Goal: Task Accomplishment & Management: Manage account settings

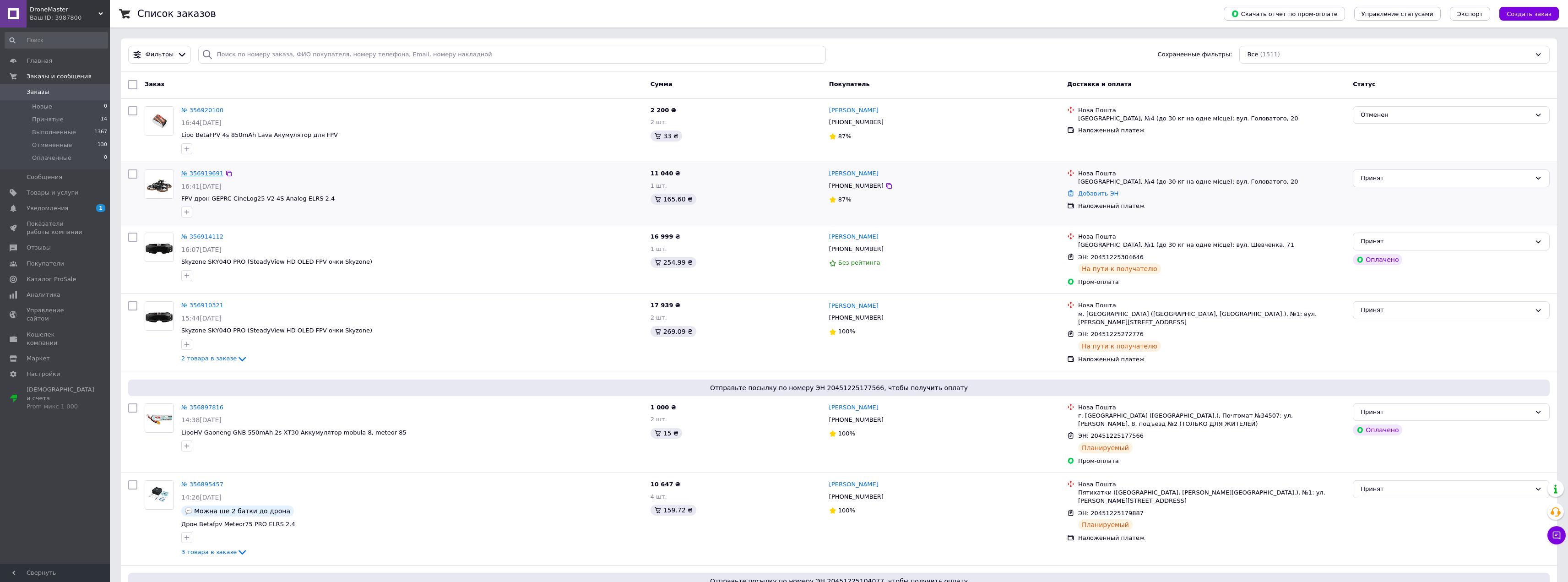
click at [204, 172] on link "№ 356919691" at bounding box center [202, 173] width 42 height 7
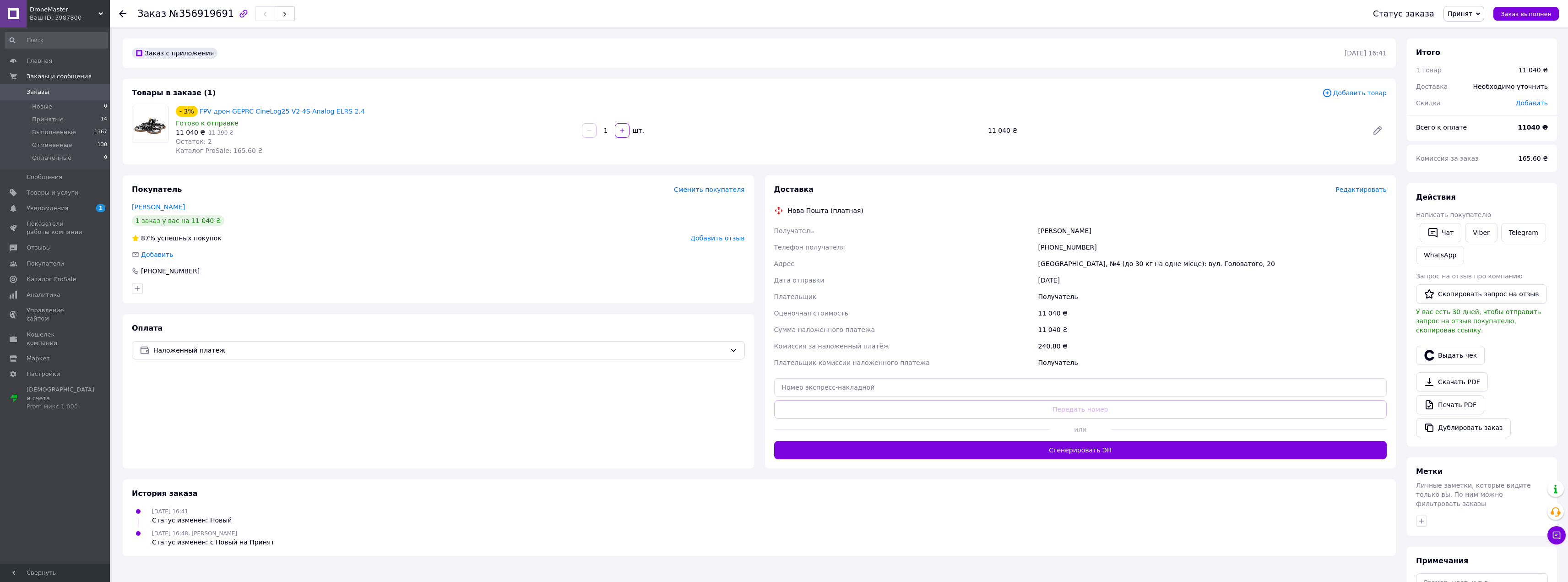
click at [1361, 92] on span "Добавить товар" at bounding box center [1355, 93] width 65 height 10
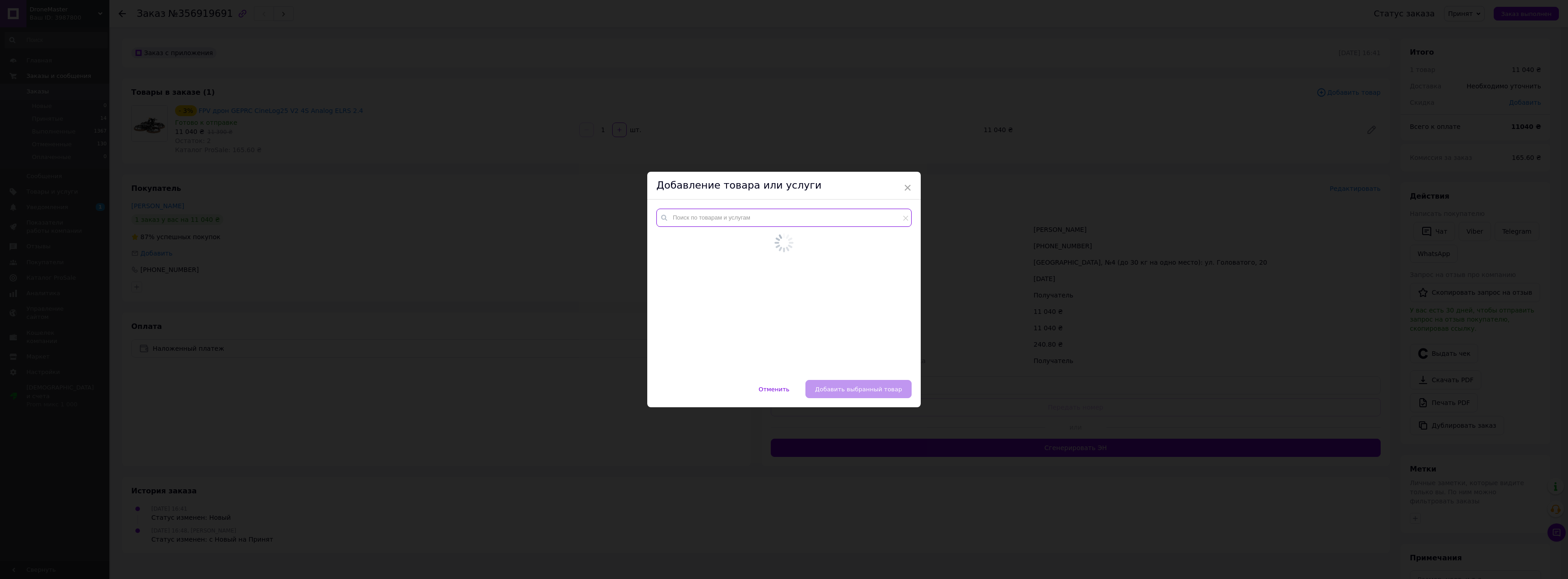
click at [723, 220] on input "text" at bounding box center [783, 218] width 255 height 18
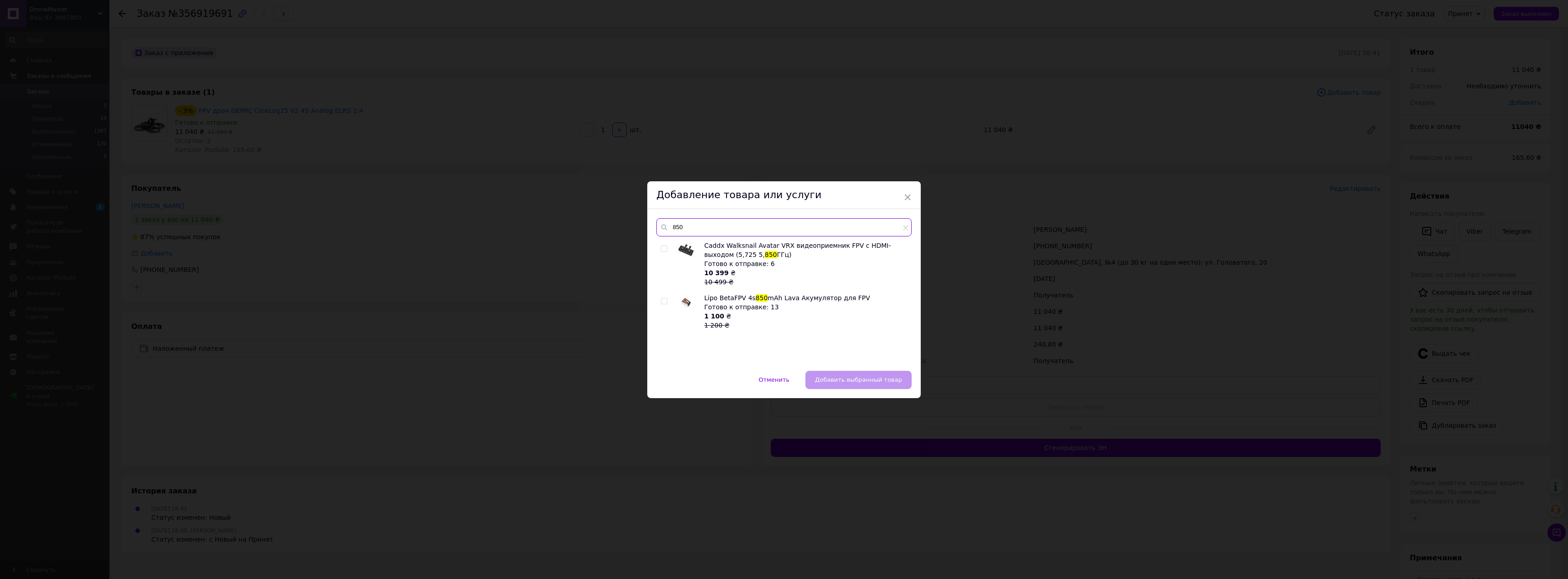
type input "850"
click at [661, 300] on input "checkbox" at bounding box center [664, 301] width 6 height 6
checkbox input "true"
click at [861, 378] on span "Добавить выбранный товар" at bounding box center [858, 380] width 87 height 7
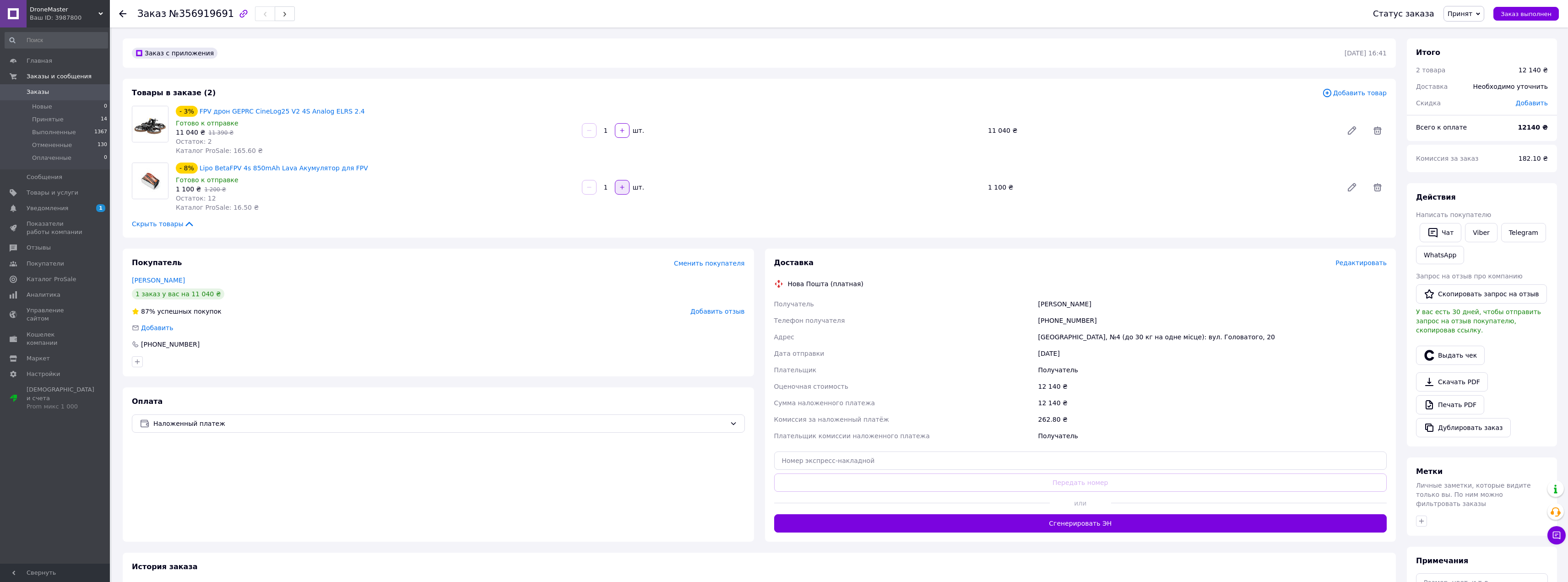
click at [619, 187] on icon "button" at bounding box center [622, 187] width 6 height 6
type input "2"
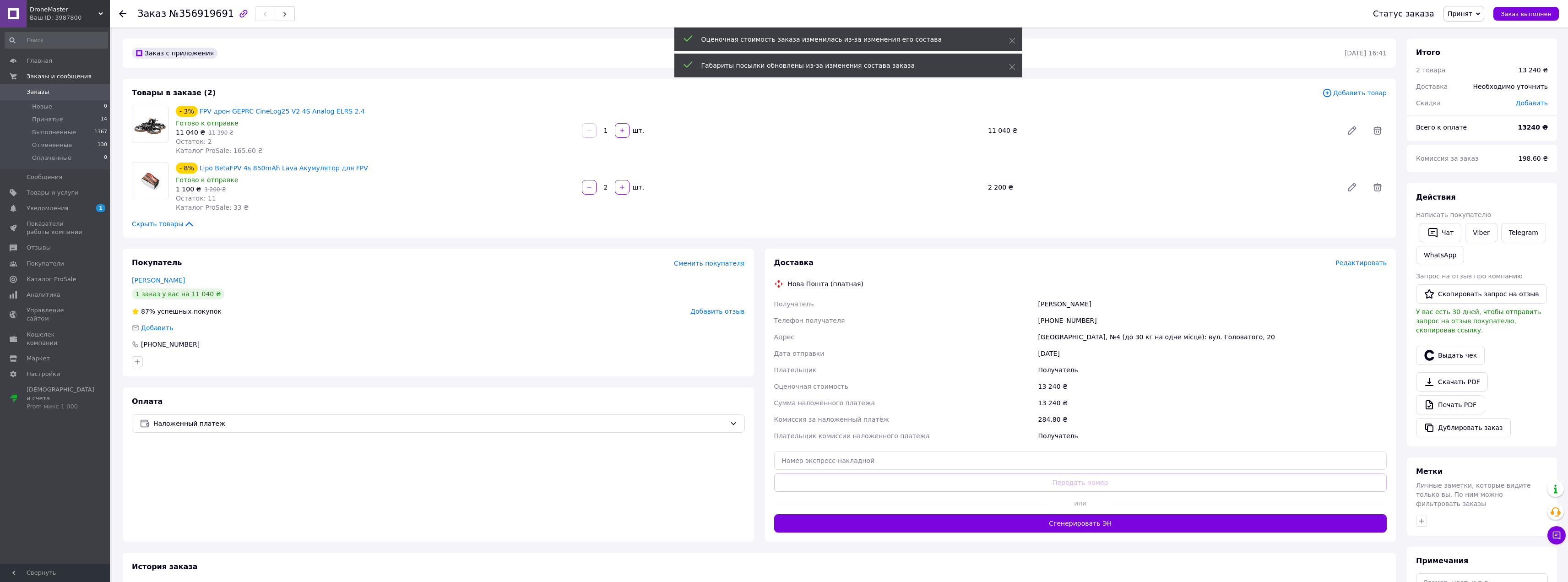
click at [898, 227] on div "Скрыть товары" at bounding box center [759, 224] width 1255 height 9
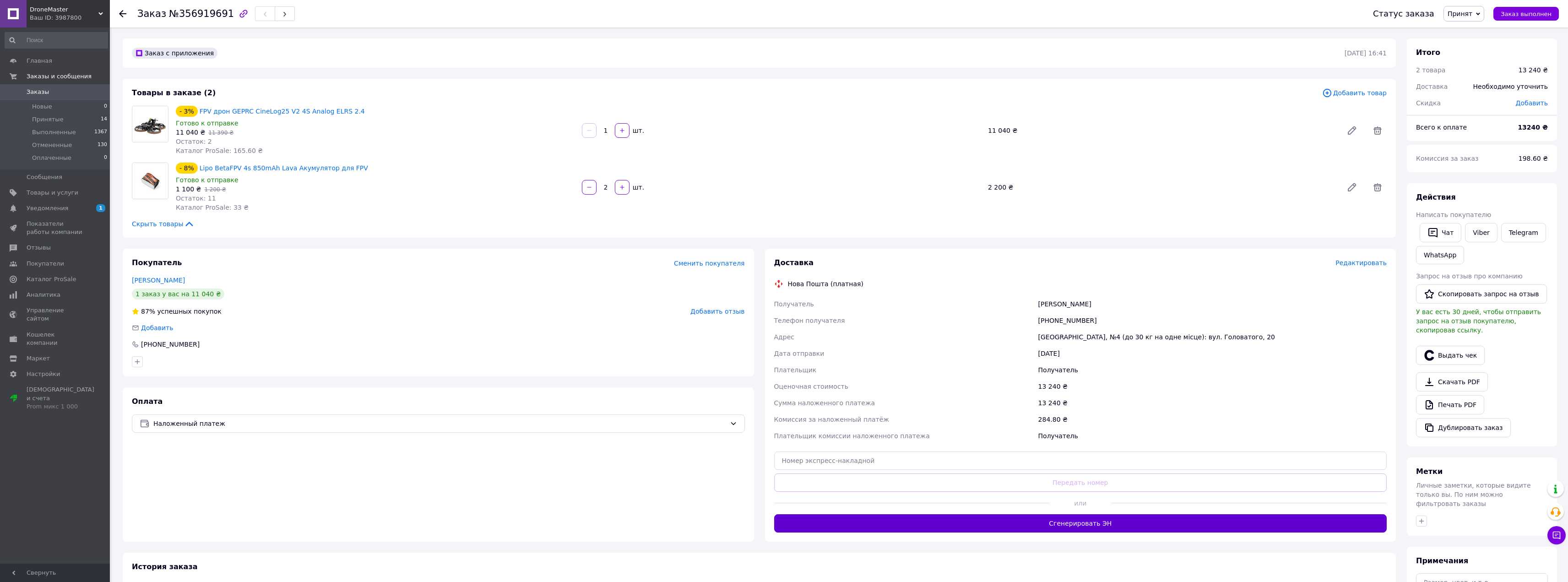
click at [1127, 524] on button "Сгенерировать ЭН" at bounding box center [1080, 523] width 613 height 18
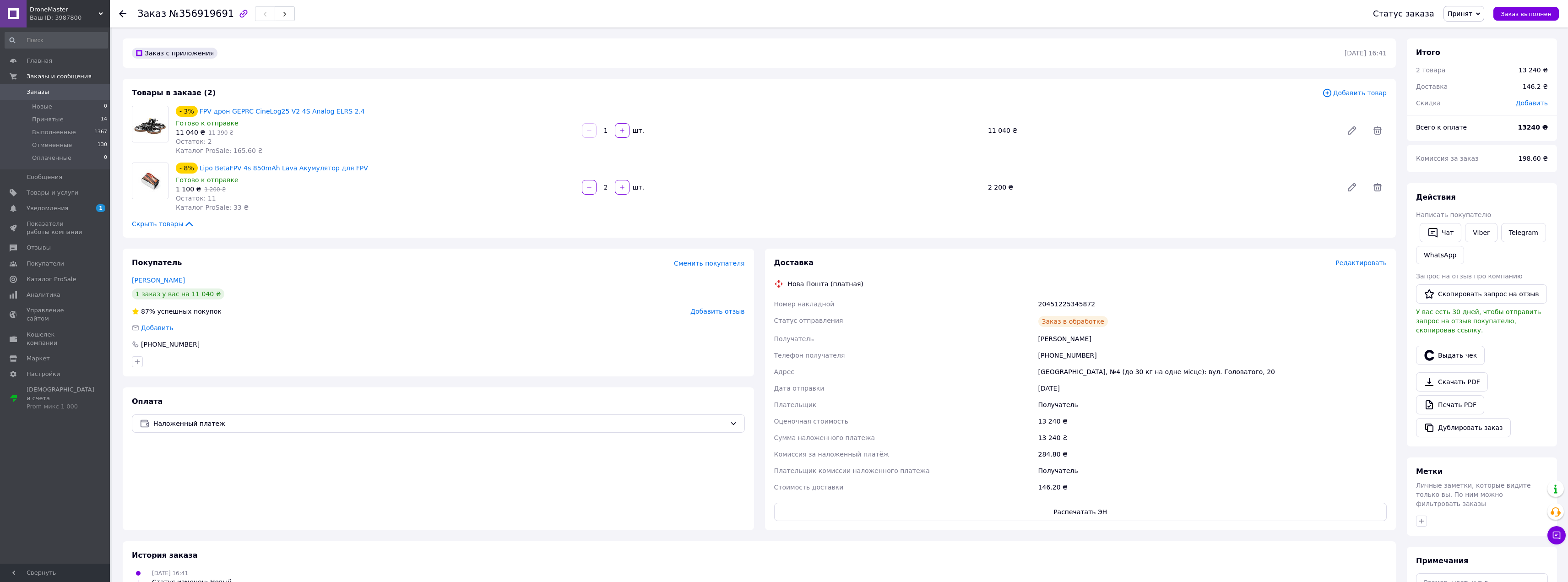
click at [1059, 303] on div "20451225345872" at bounding box center [1212, 304] width 352 height 17
copy div "20451225345872"
click at [62, 119] on li "Принятые 14" at bounding box center [56, 119] width 112 height 13
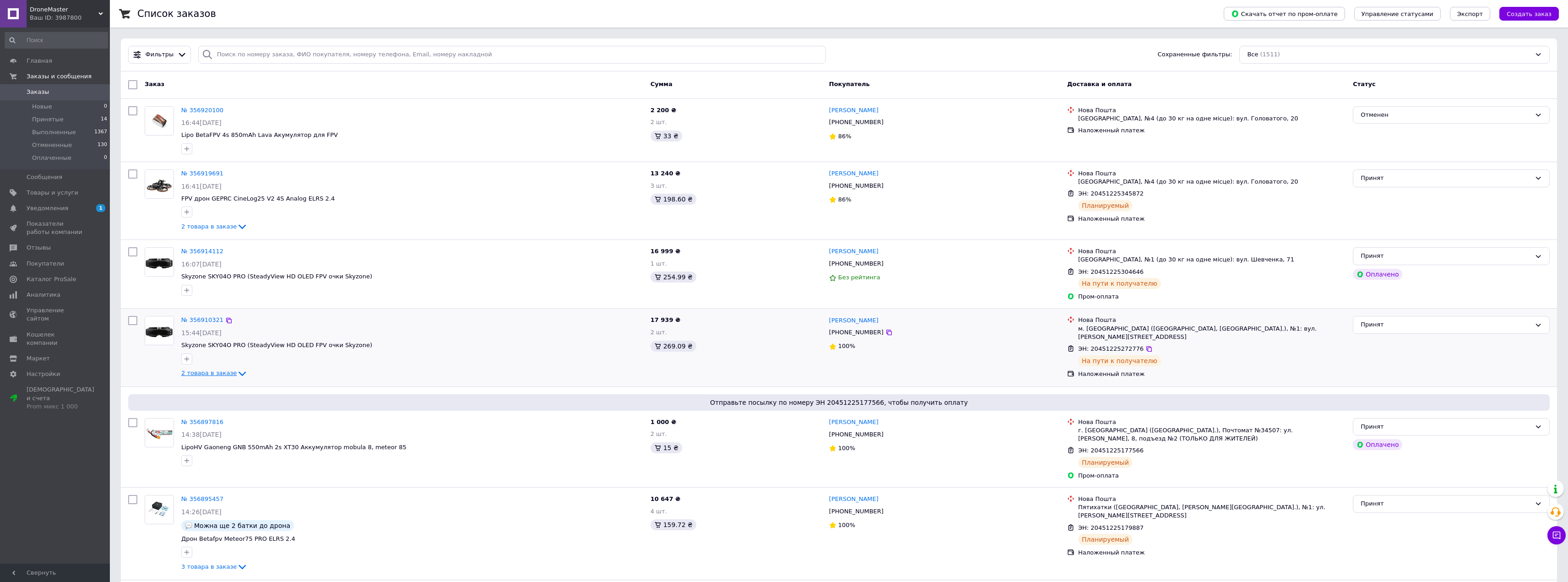
click at [237, 377] on icon at bounding box center [242, 374] width 11 height 11
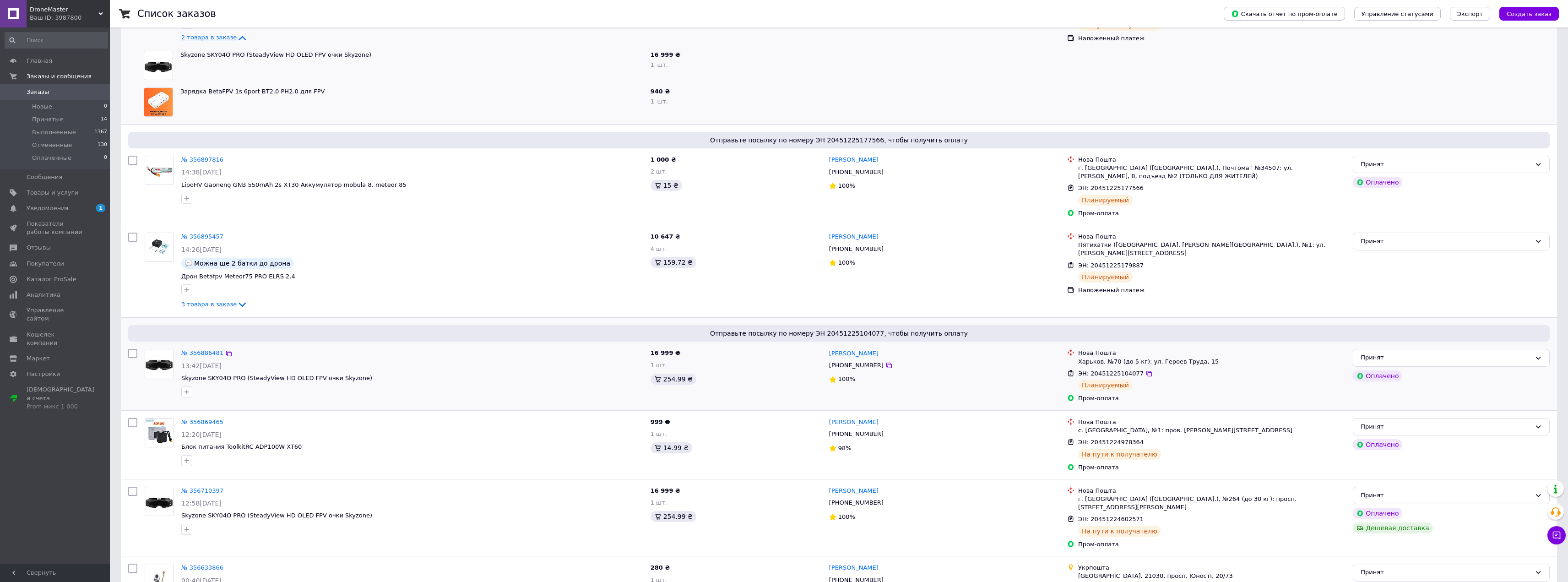
scroll to position [366, 0]
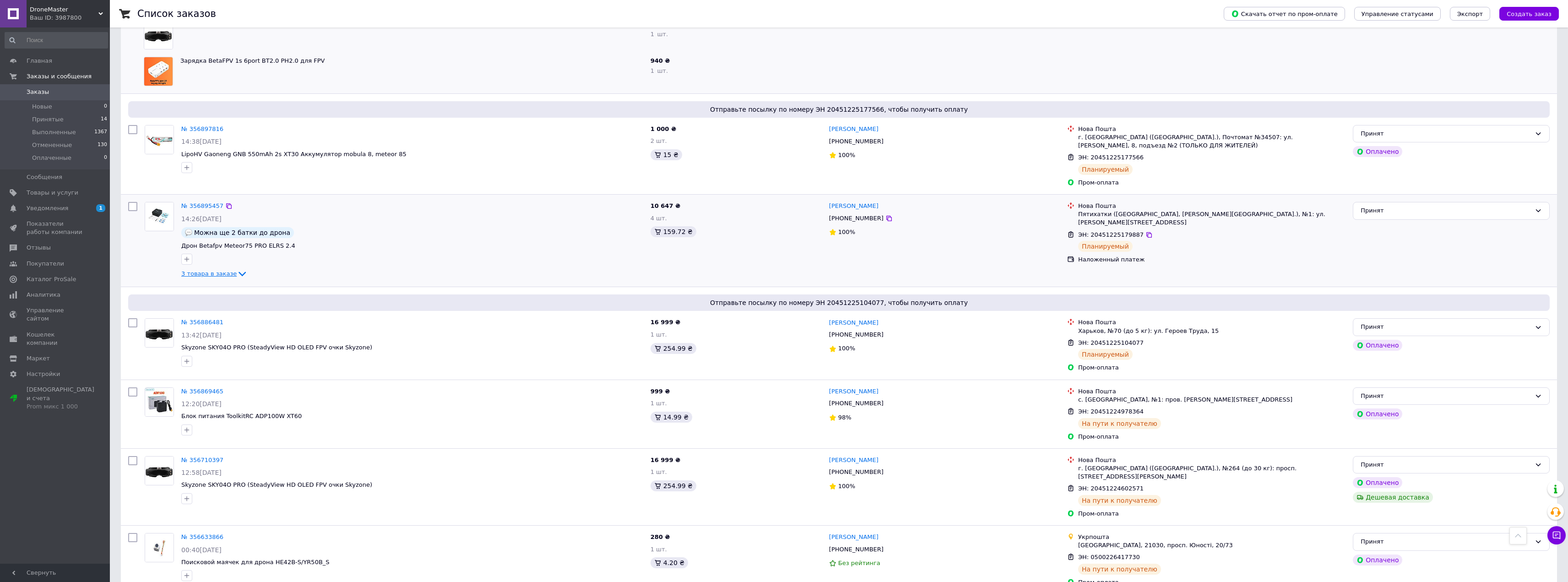
click at [237, 273] on icon at bounding box center [242, 274] width 11 height 11
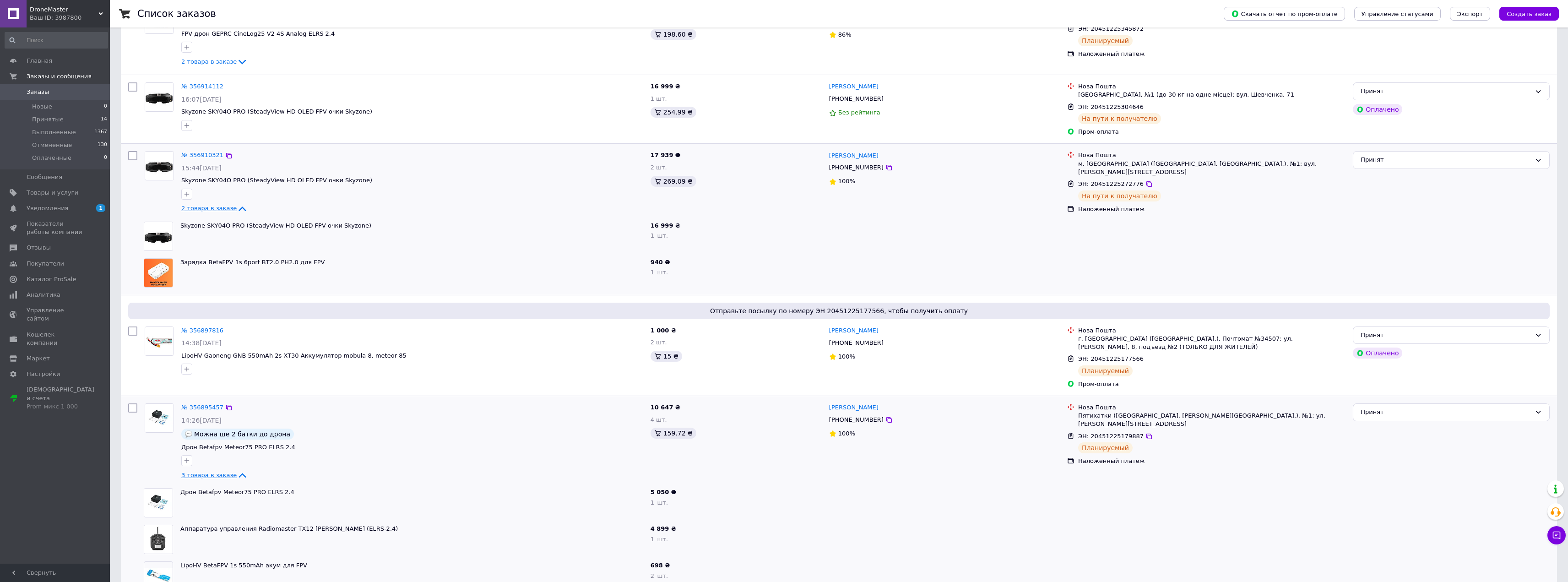
scroll to position [0, 0]
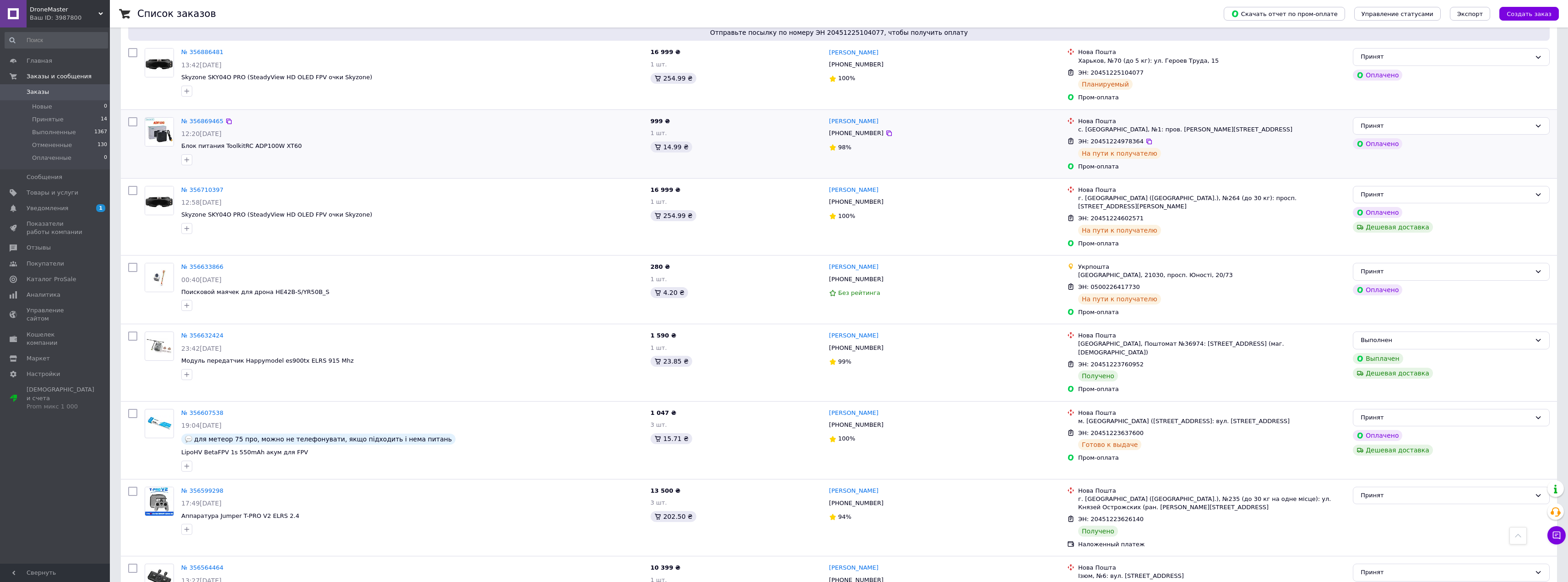
scroll to position [732, 0]
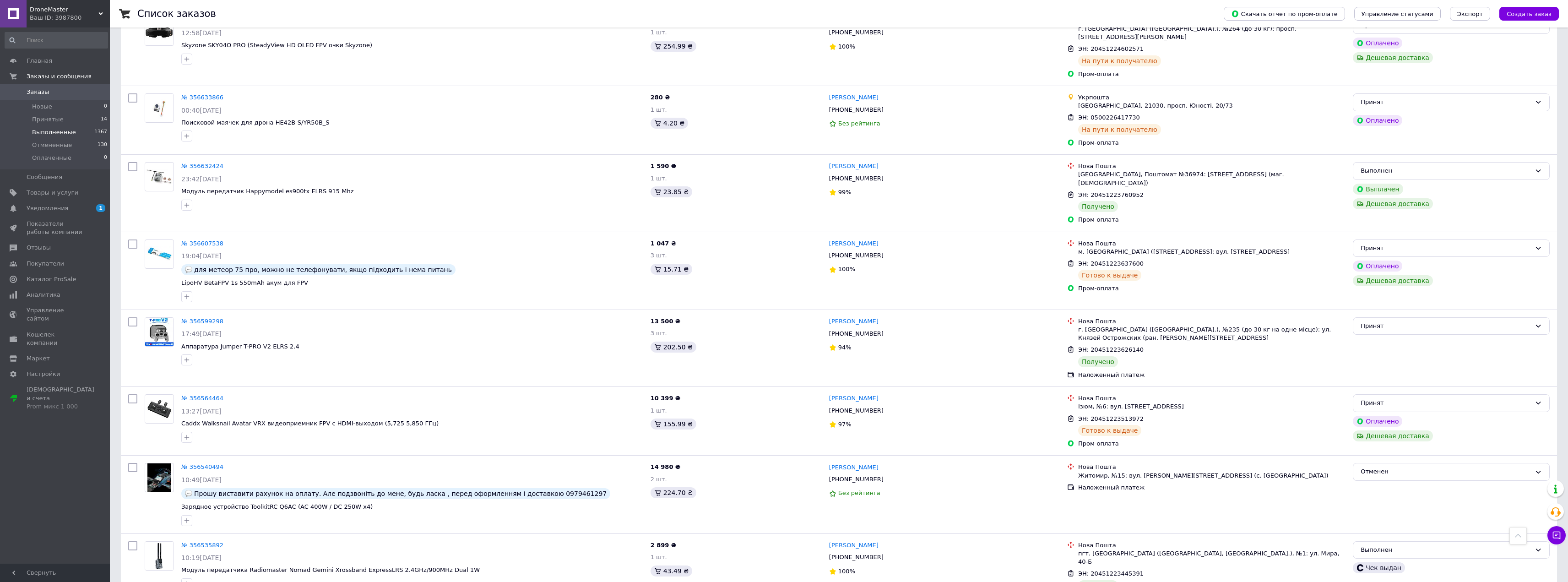
click at [81, 134] on li "Выполненные 1367" at bounding box center [56, 132] width 112 height 13
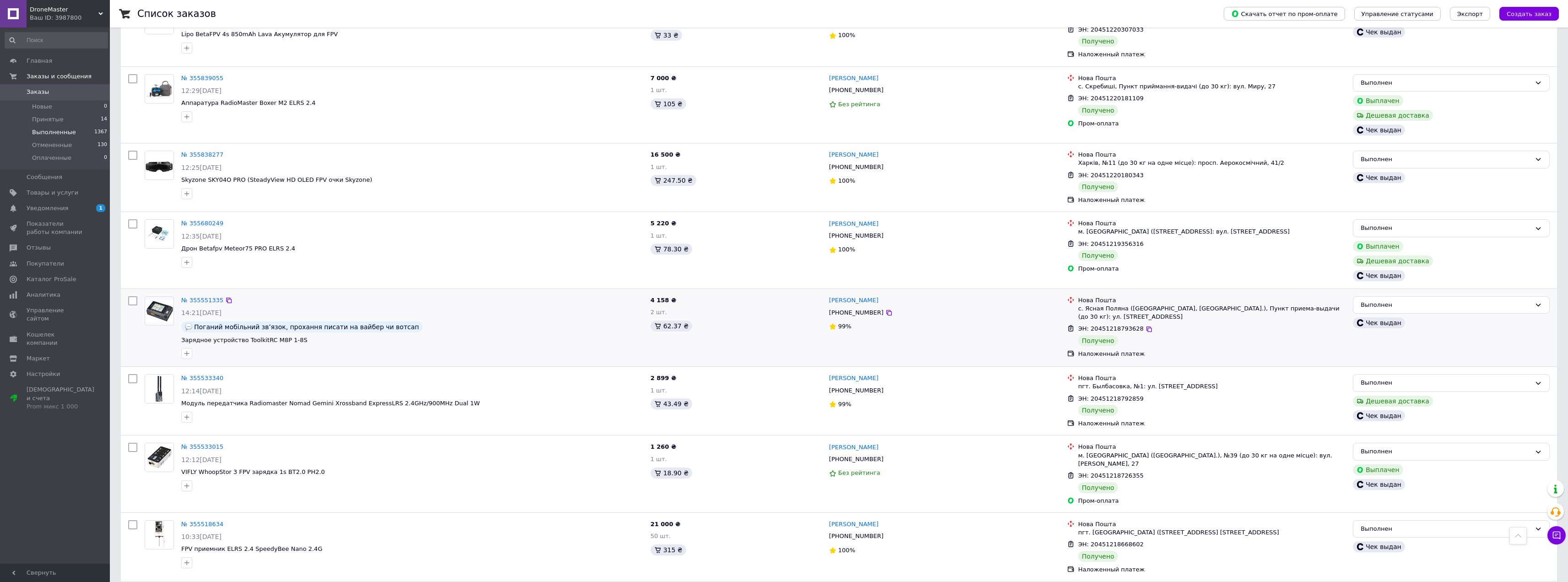
scroll to position [1877, 0]
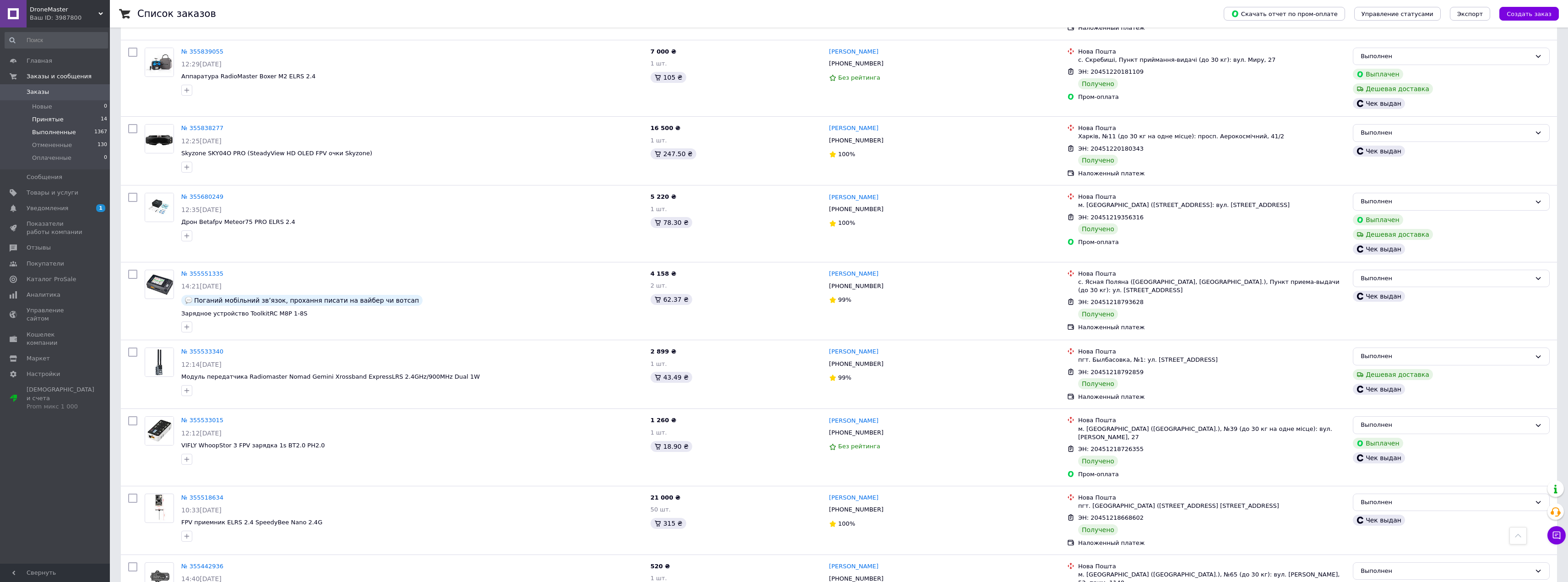
click at [86, 120] on li "Принятые 14" at bounding box center [56, 119] width 112 height 13
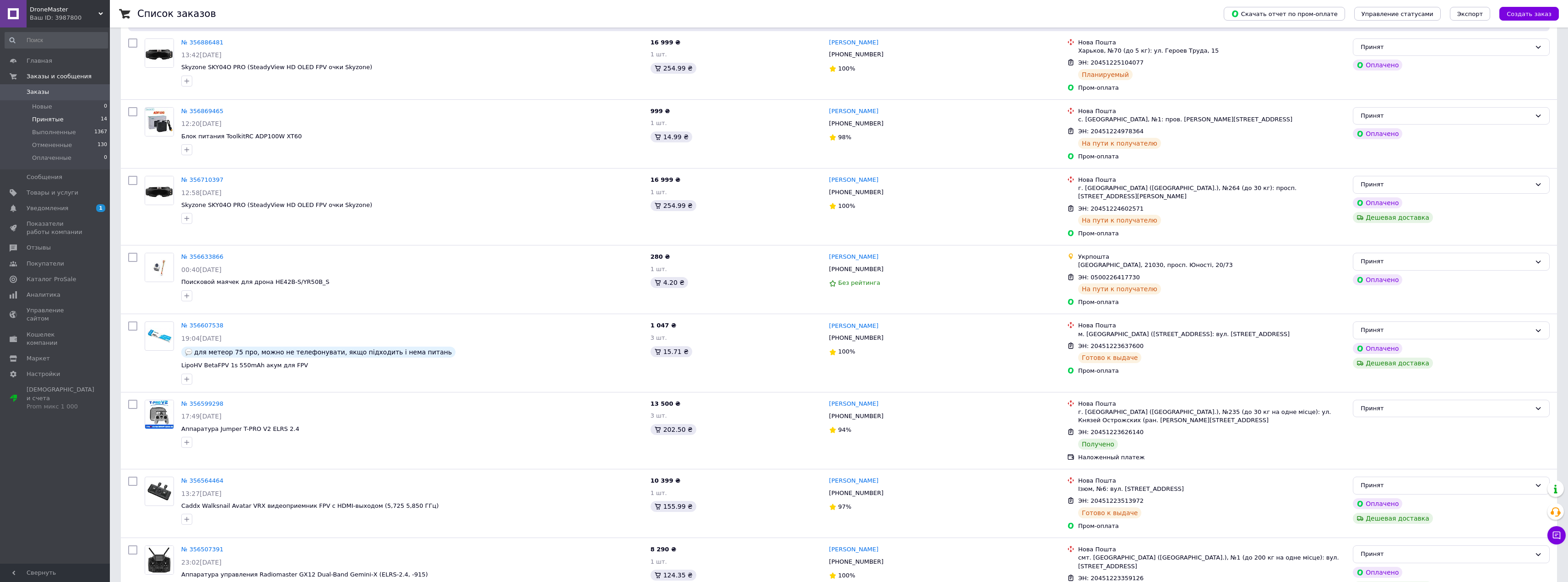
scroll to position [550, 0]
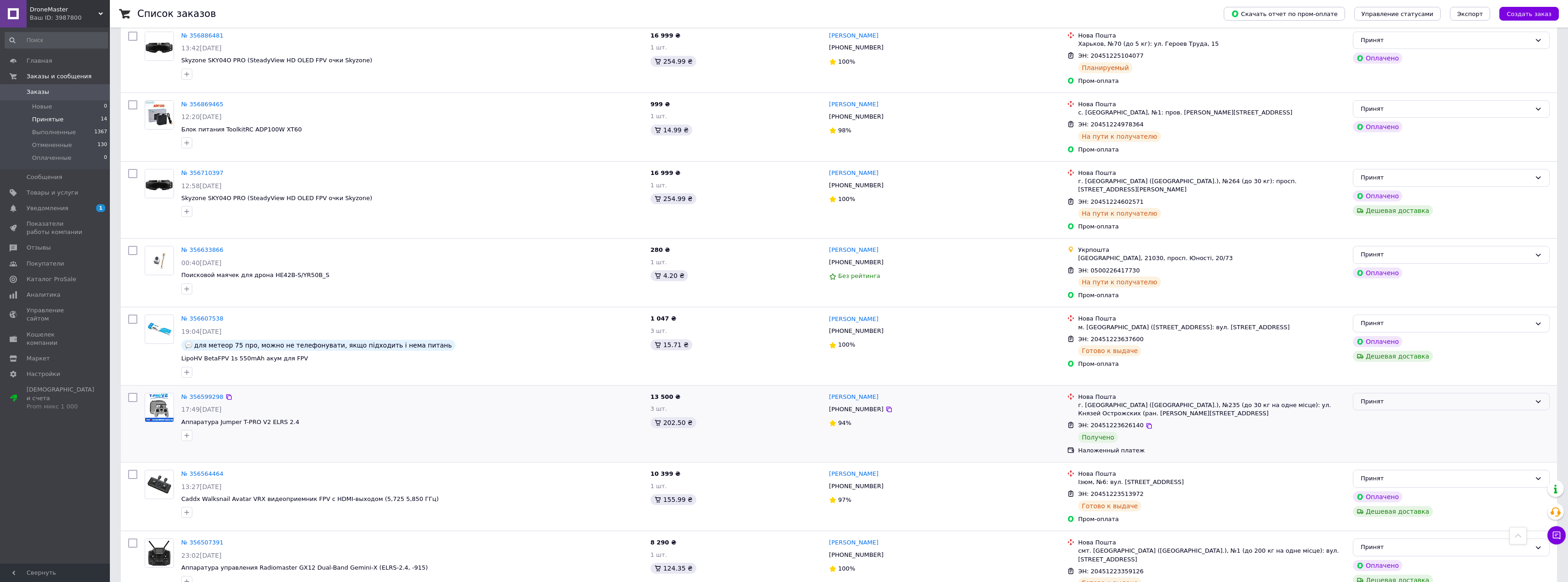
click at [1369, 397] on div "Принят" at bounding box center [1446, 402] width 171 height 10
click at [1371, 412] on li "Выполнен" at bounding box center [1451, 421] width 196 height 17
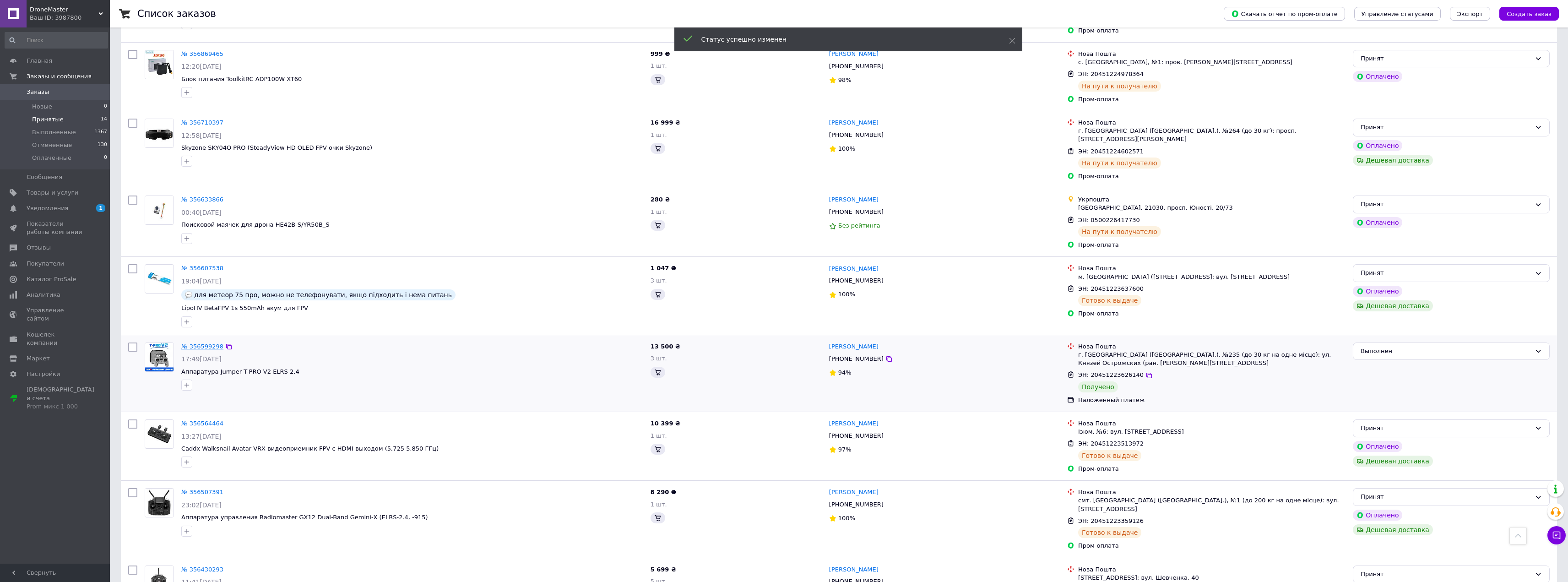
scroll to position [647, 0]
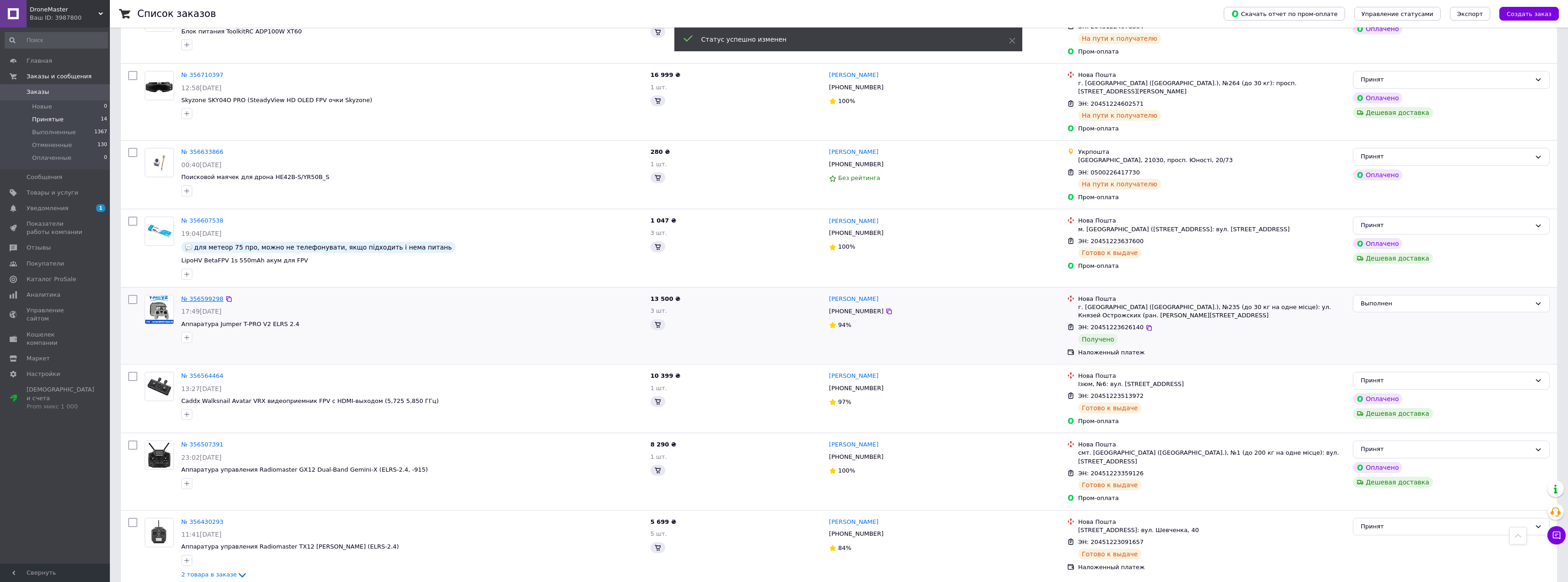
click at [205, 295] on link "№ 356599298" at bounding box center [202, 298] width 42 height 7
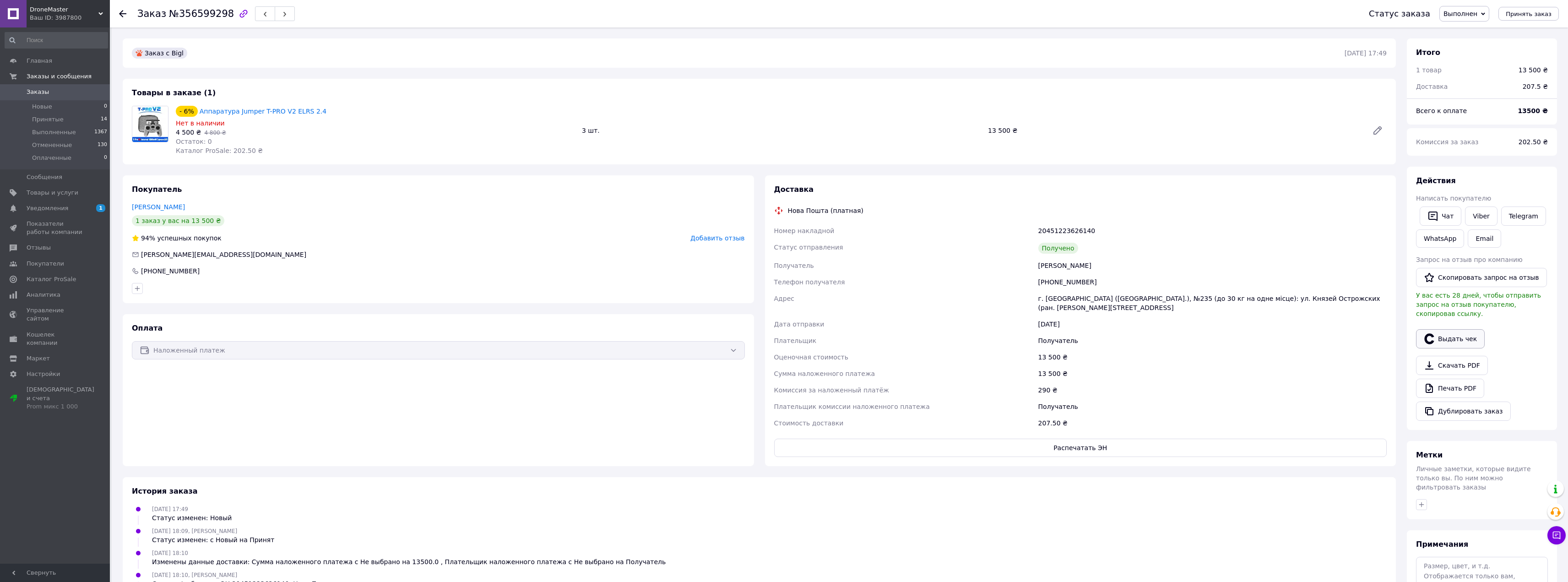
click at [1439, 329] on button "Выдать чек" at bounding box center [1450, 338] width 68 height 19
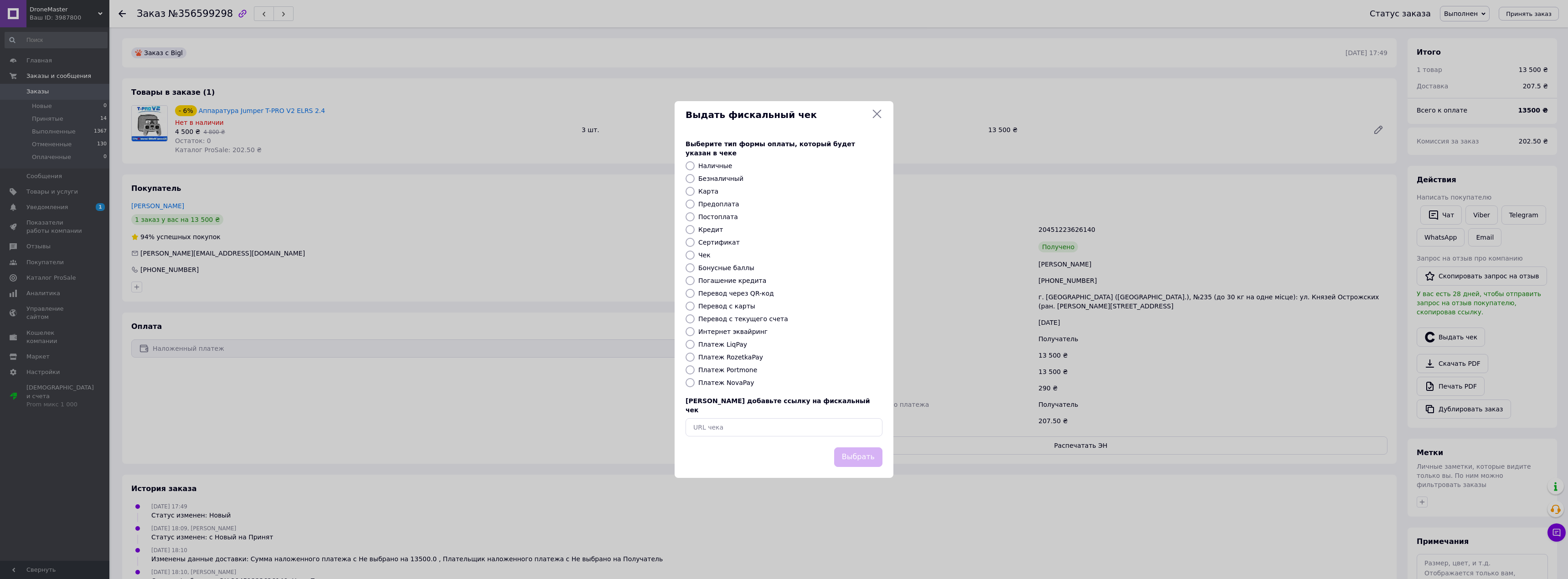
click at [727, 382] on label "Платеж NovaPay" at bounding box center [726, 383] width 55 height 7
click at [695, 382] on input "Платеж NovaPay" at bounding box center [690, 383] width 9 height 9
radio input "true"
click at [864, 447] on button "Выбрать" at bounding box center [858, 457] width 48 height 19
